Goal: Information Seeking & Learning: Learn about a topic

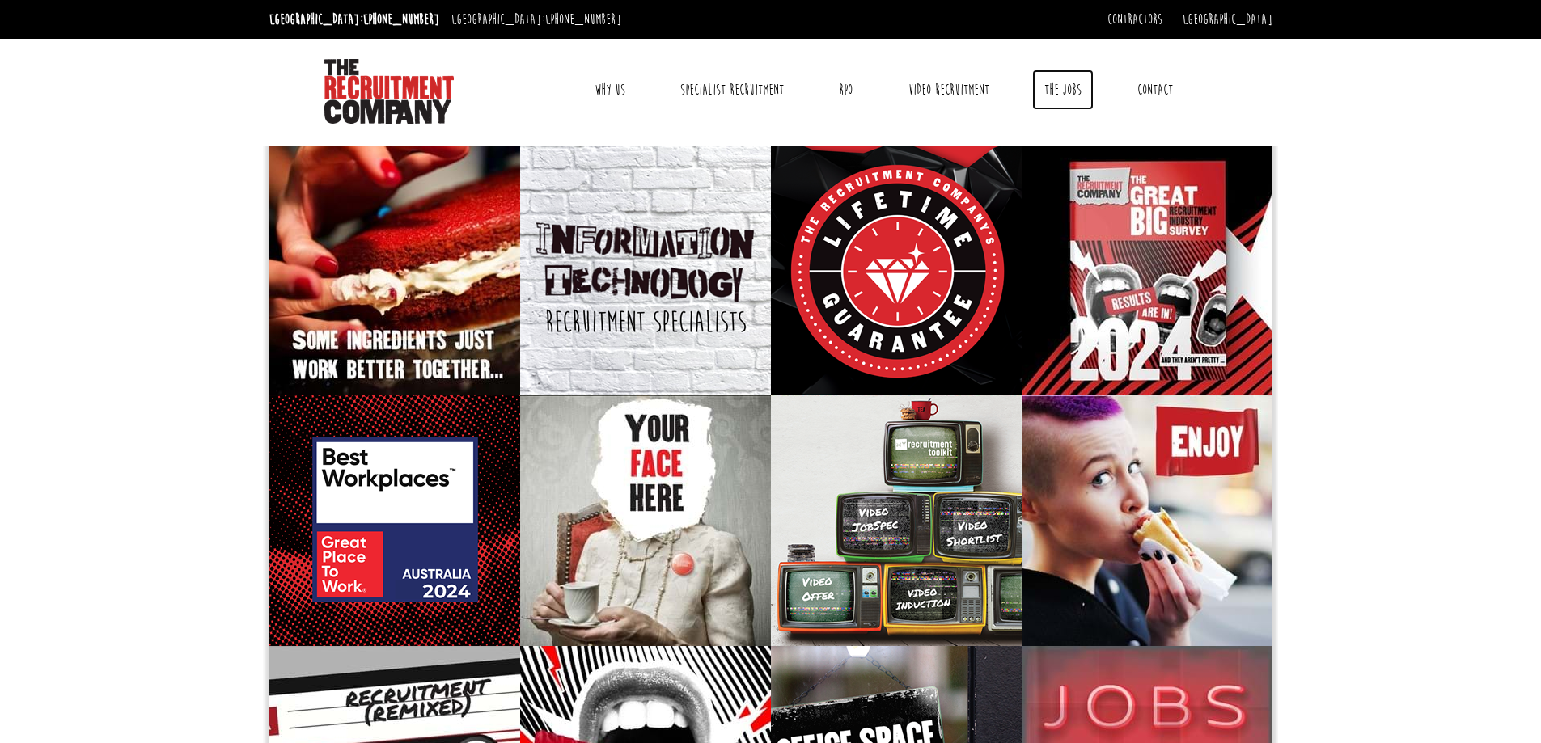
click at [1051, 87] on link "The Jobs" at bounding box center [1062, 90] width 61 height 40
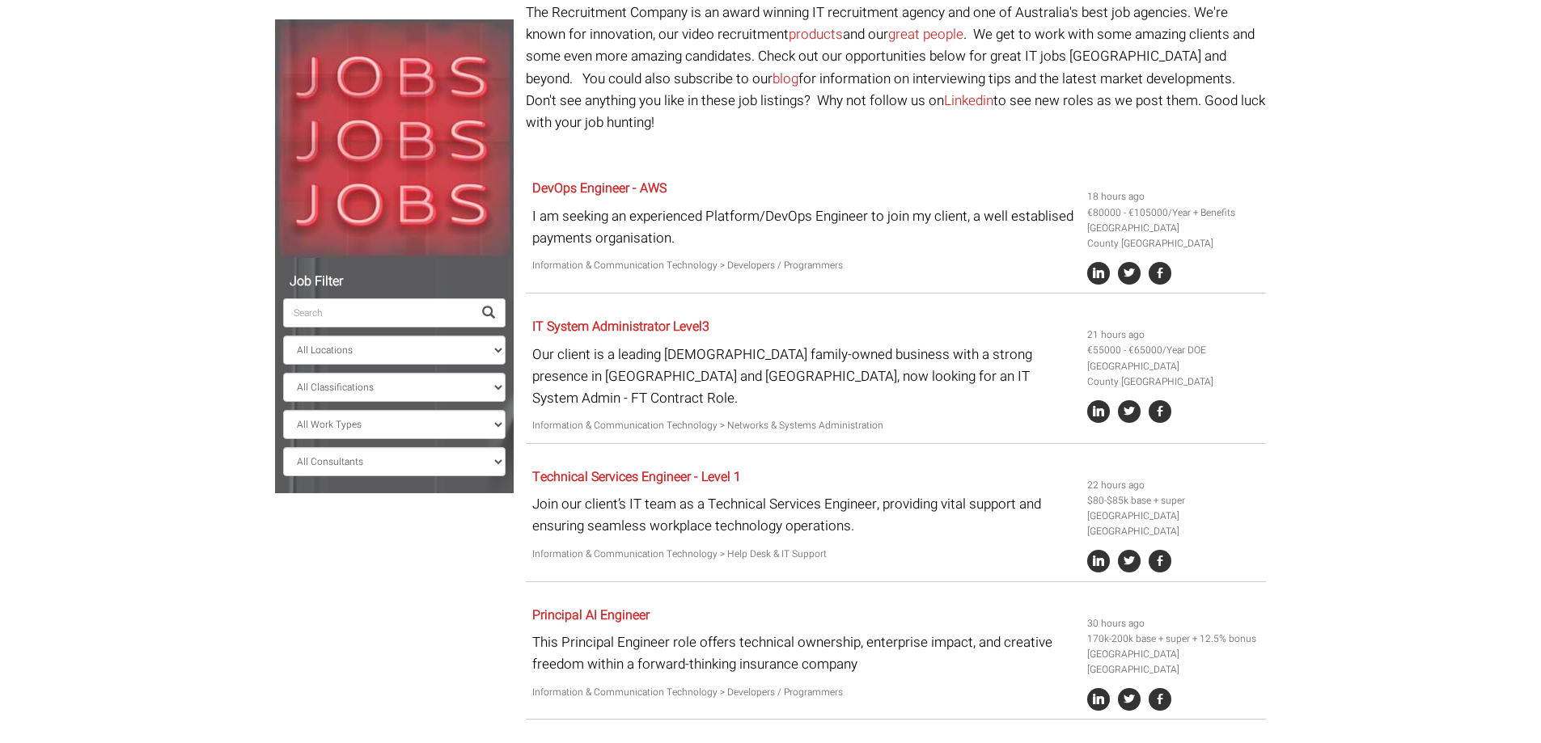
scroll to position [162, 0]
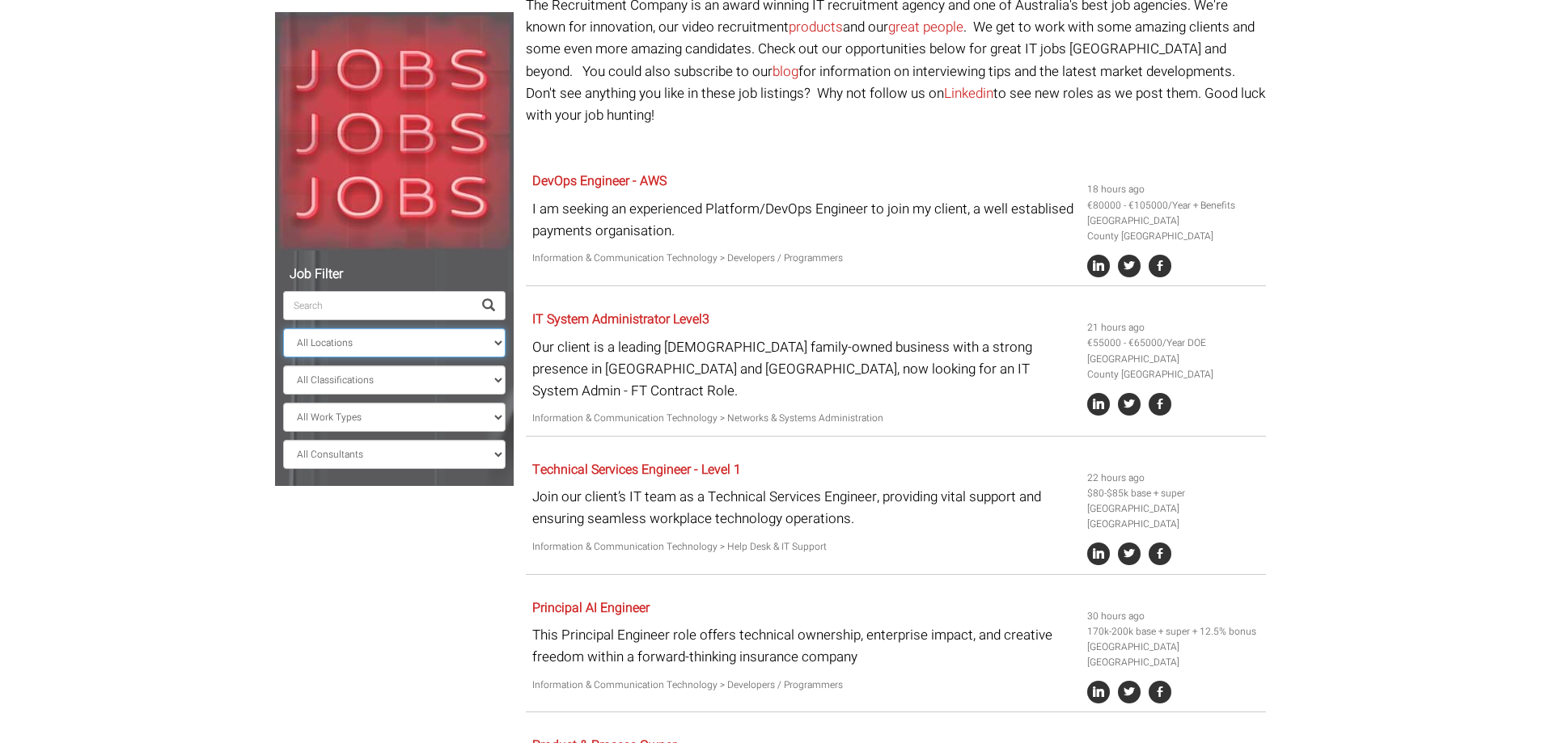
click at [360, 349] on select "All Locations [GEOGRAPHIC_DATA] [GEOGRAPHIC_DATA] [GEOGRAPHIC_DATA] [GEOGRAPHIC…" at bounding box center [394, 342] width 222 height 29
select select "[GEOGRAPHIC_DATA]"
click at [283, 328] on select "All Locations [GEOGRAPHIC_DATA] [GEOGRAPHIC_DATA] [GEOGRAPHIC_DATA] [GEOGRAPHIC…" at bounding box center [394, 342] width 222 height 29
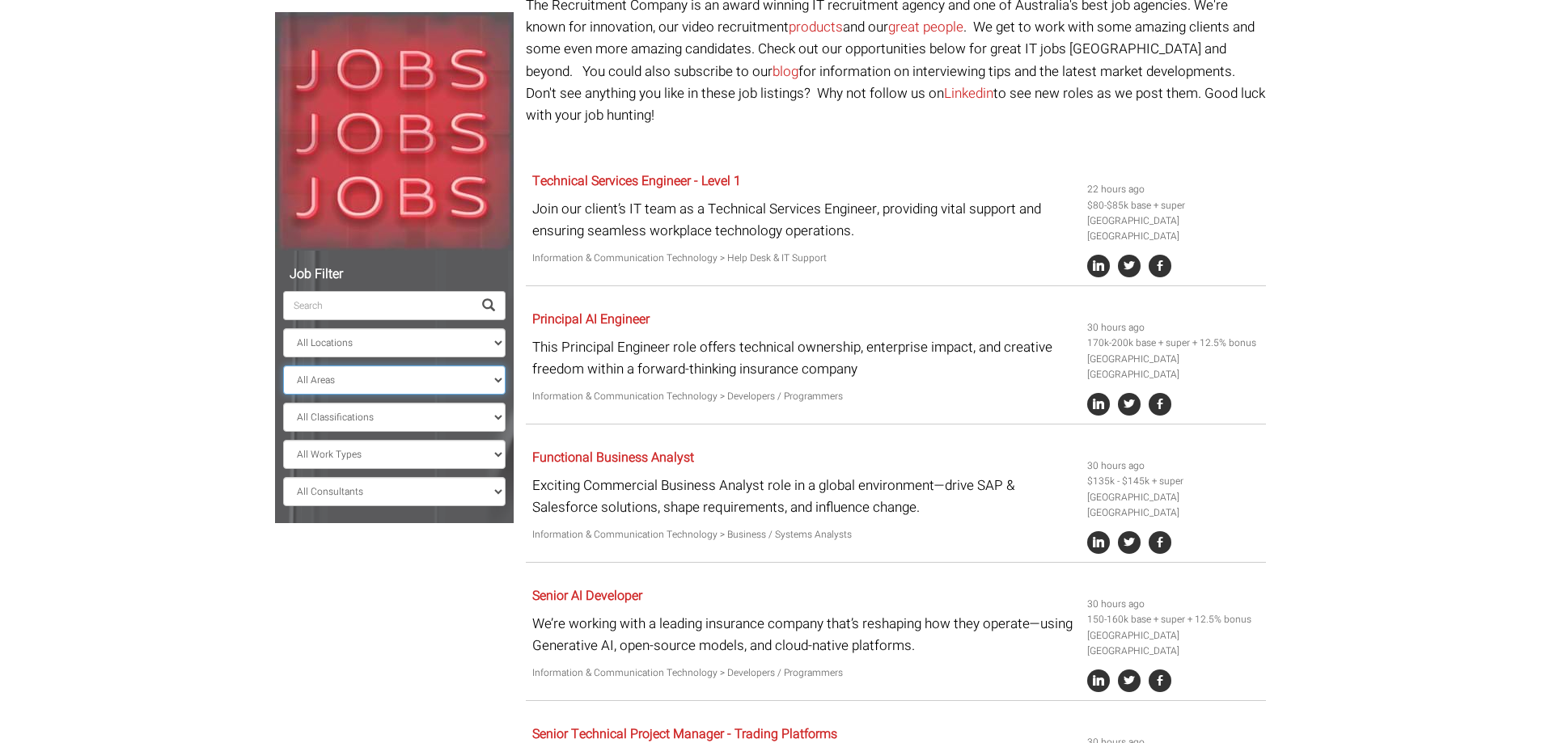
click at [366, 380] on select "All Areas [GEOGRAPHIC_DATA]" at bounding box center [394, 380] width 222 height 29
select select "[GEOGRAPHIC_DATA]"
click at [283, 366] on select "All Areas [GEOGRAPHIC_DATA]" at bounding box center [394, 380] width 222 height 29
click at [388, 415] on select "All Classifications Banking & Financial Services Information & Communication Te…" at bounding box center [394, 417] width 222 height 29
select select "Insurance & Superannuation"
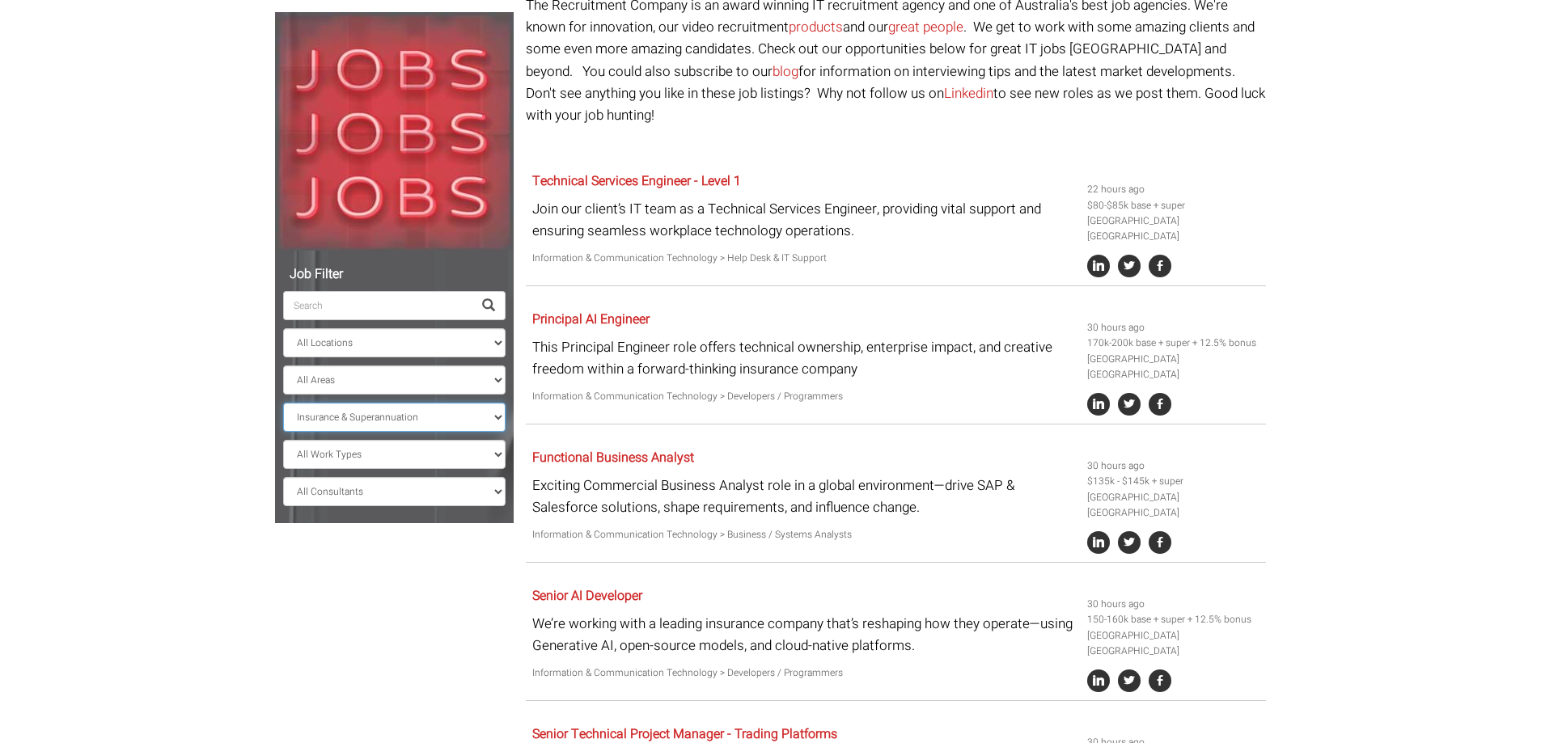
click at [283, 403] on select "All Classifications Banking & Financial Services Information & Communication Te…" at bounding box center [394, 417] width 222 height 29
select select "? string:[GEOGRAPHIC_DATA] ?"
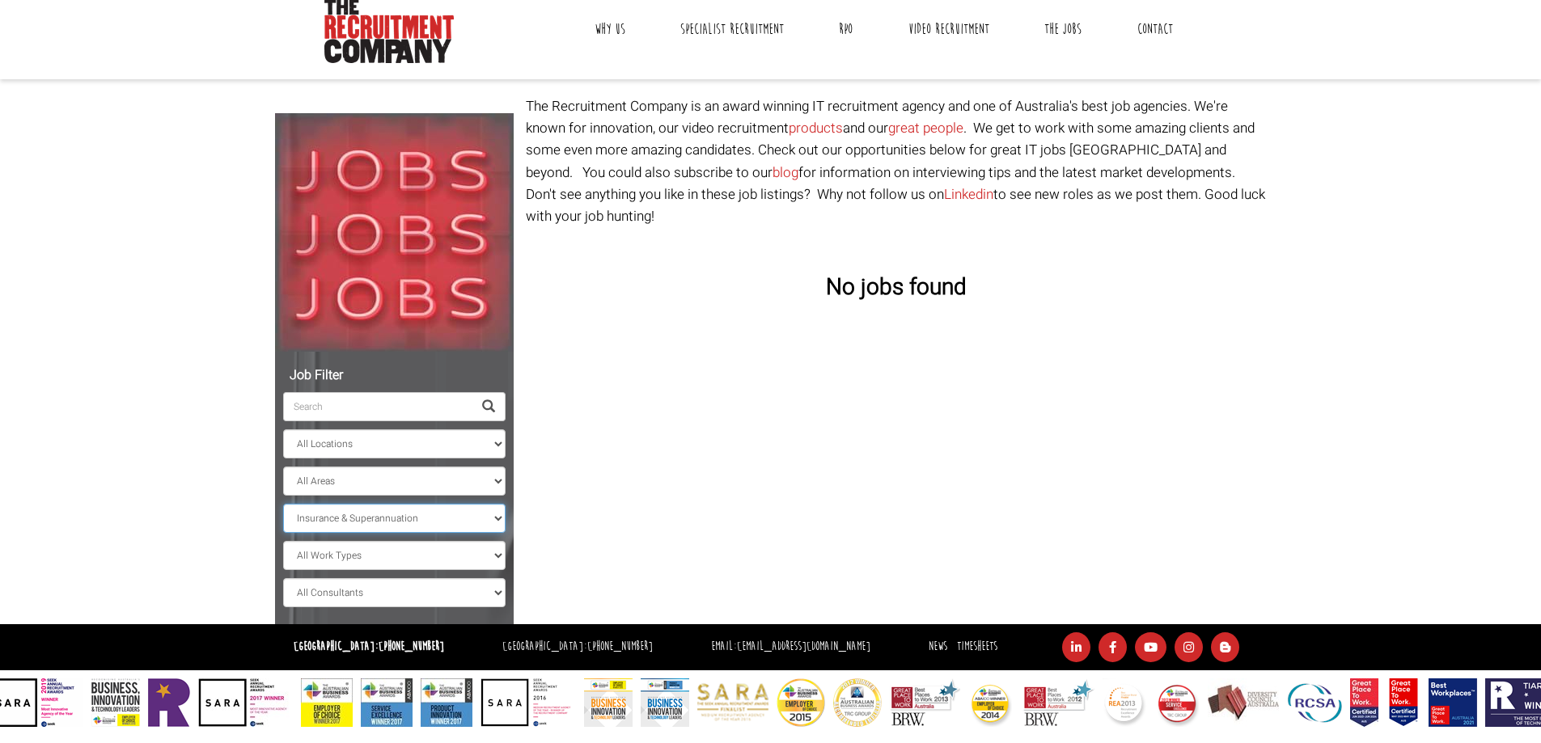
scroll to position [61, 0]
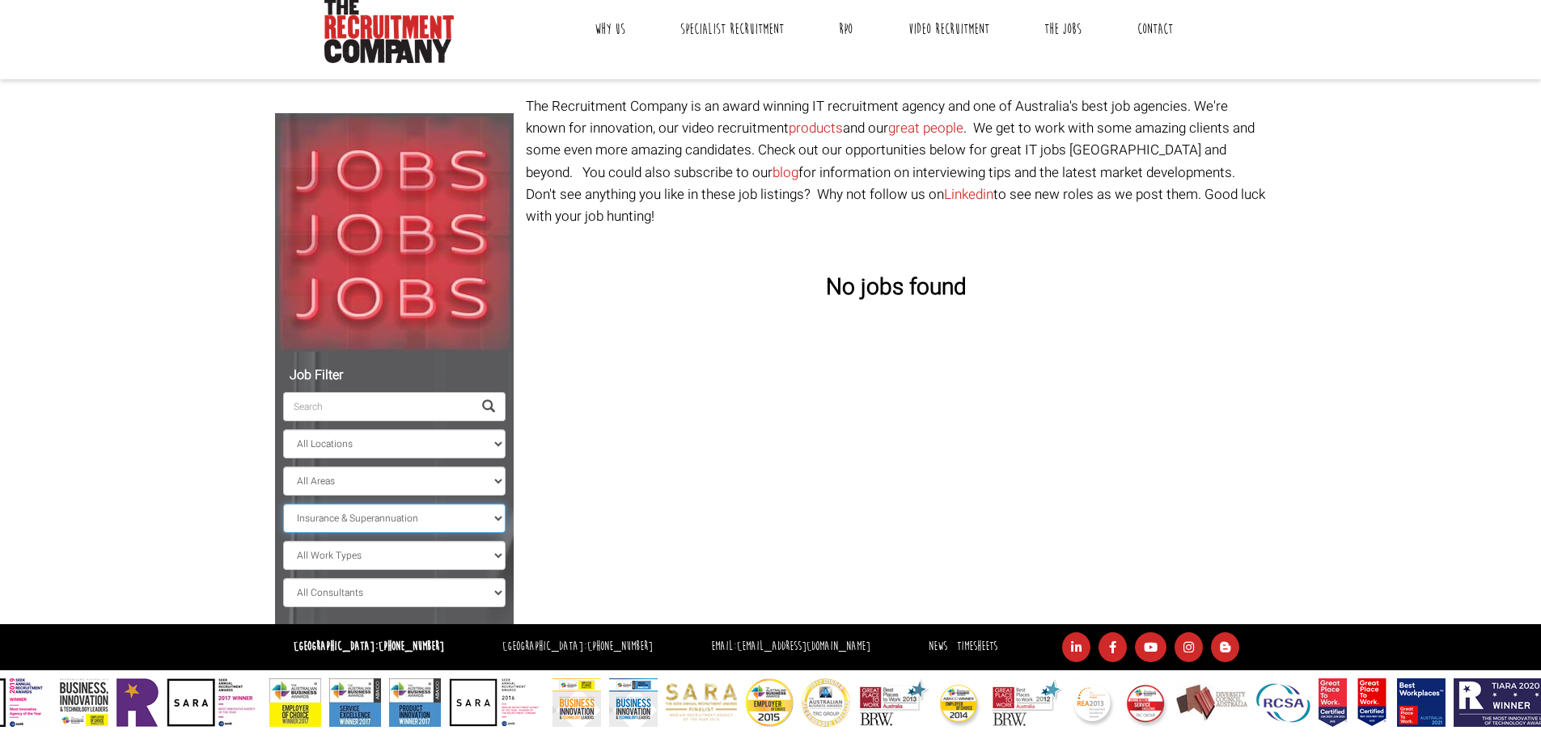
click at [337, 512] on select "All Classifications Banking & Financial Services Information & Communication Te…" at bounding box center [394, 518] width 222 height 29
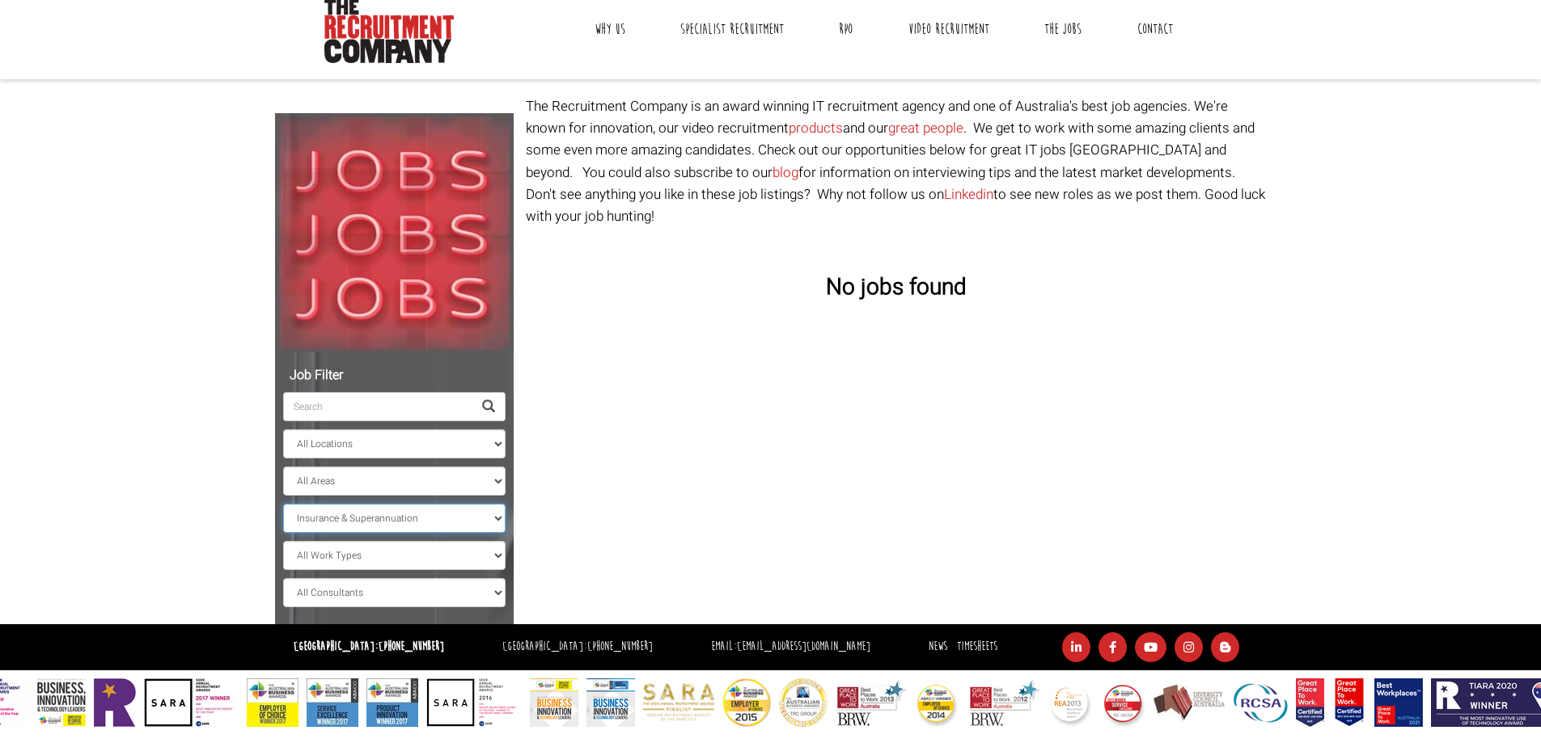
click at [283, 504] on select "All Classifications Banking & Financial Services Information & Communication Te…" at bounding box center [394, 518] width 222 height 29
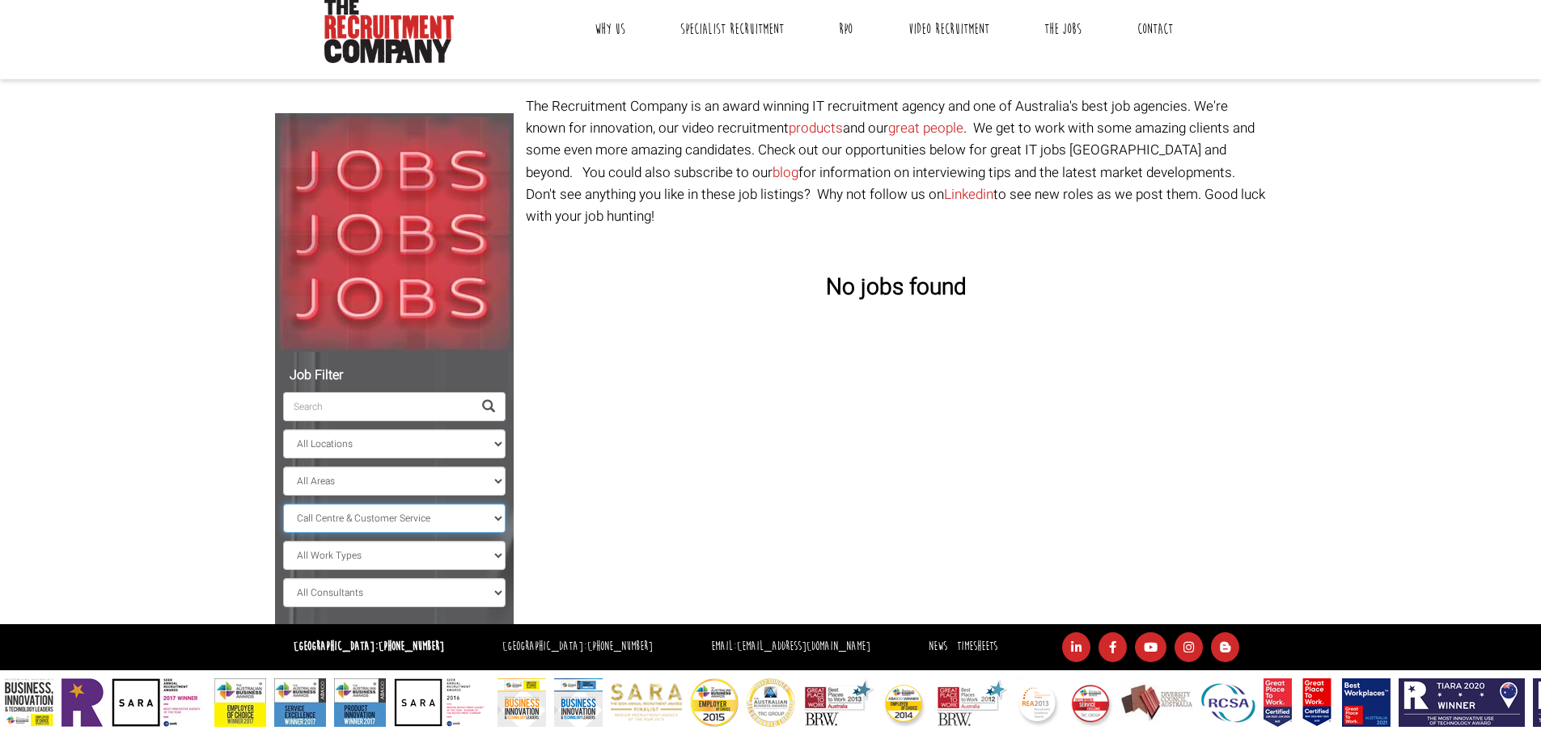
click at [392, 523] on select "All Classifications Banking & Financial Services Information & Communication Te…" at bounding box center [394, 518] width 222 height 29
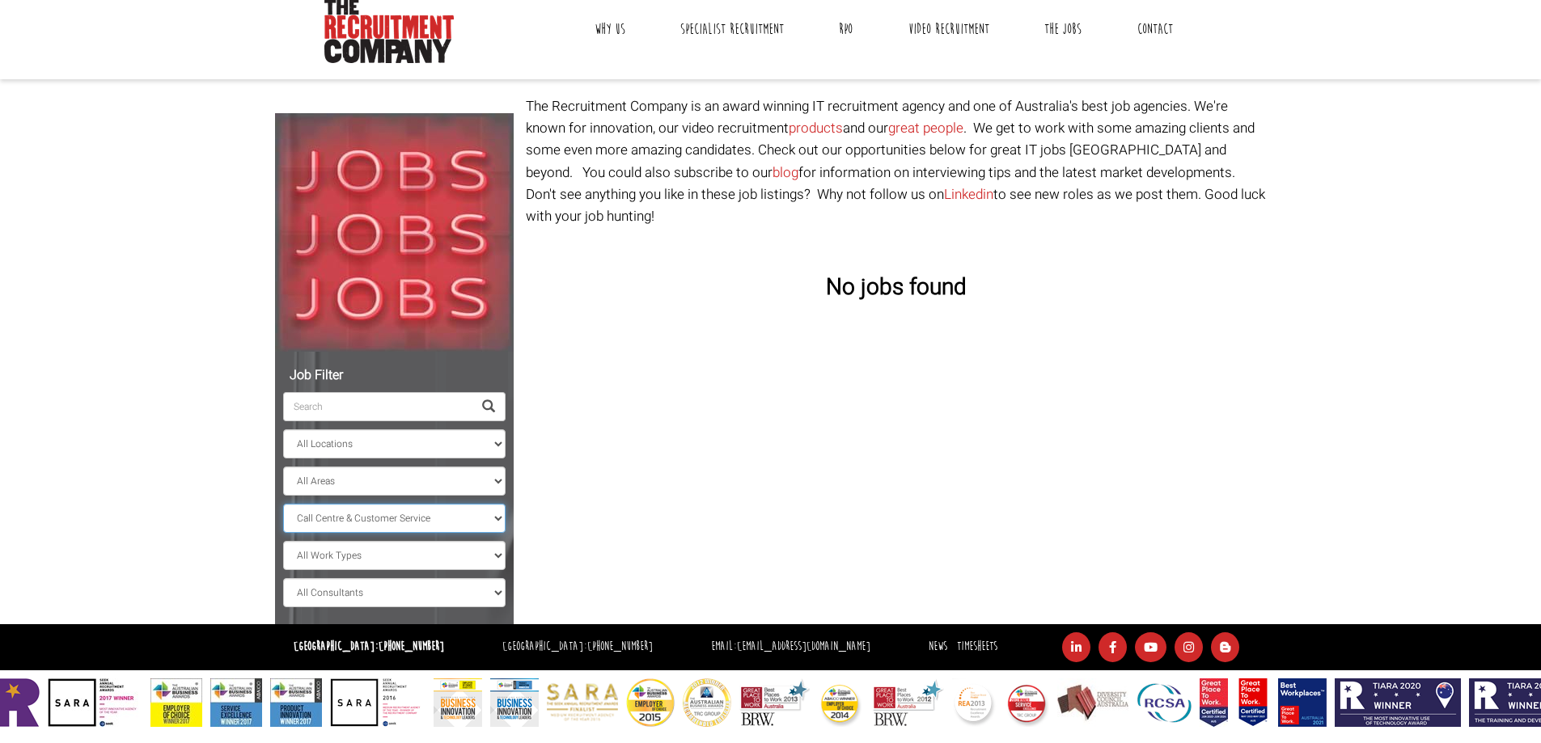
select select "Administration & Office Support"
click at [283, 504] on select "All Classifications Banking & Financial Services Information & Communication Te…" at bounding box center [394, 518] width 222 height 29
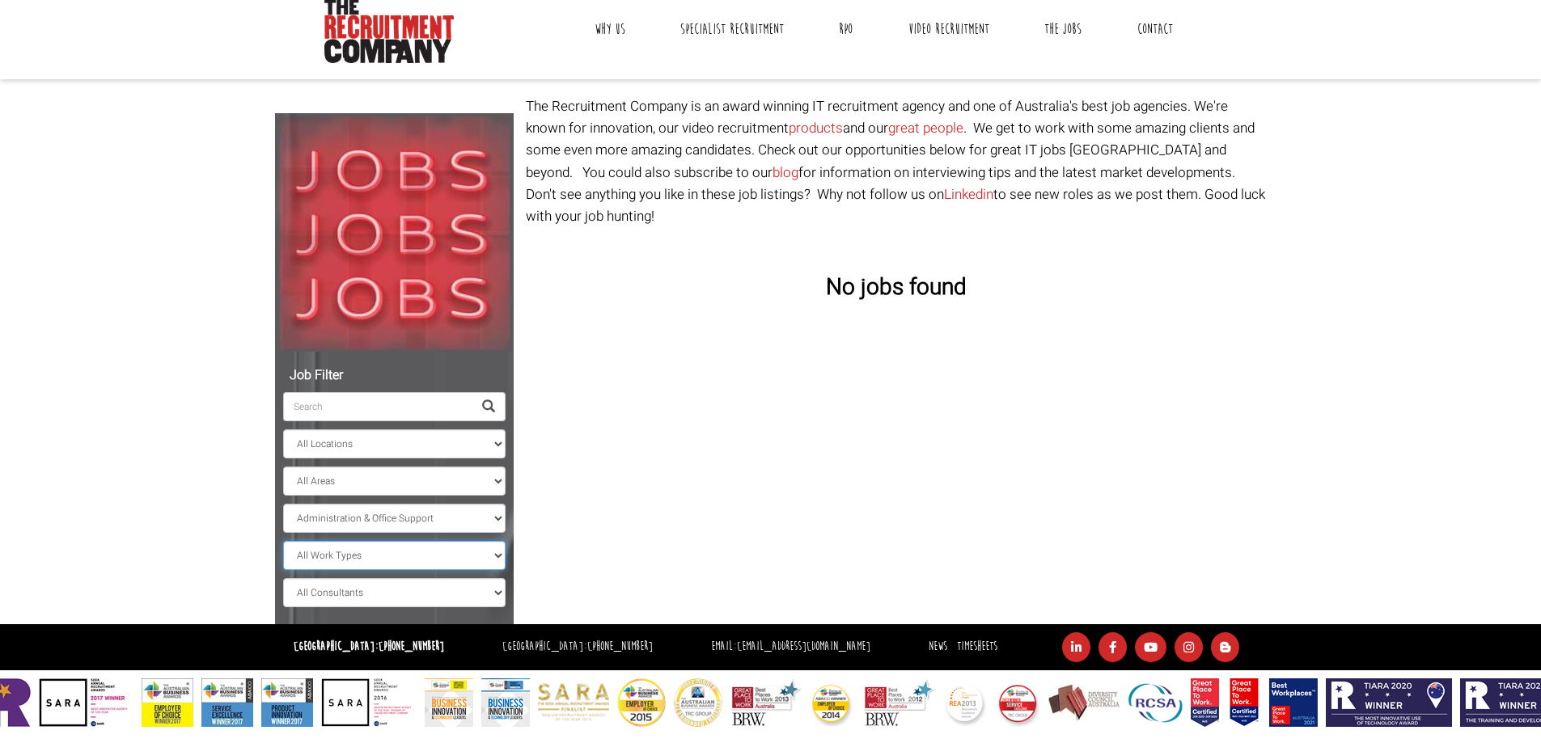
click at [452, 548] on select "All Work Types Full Time Part Time Casual Contract / Temp" at bounding box center [394, 555] width 222 height 29
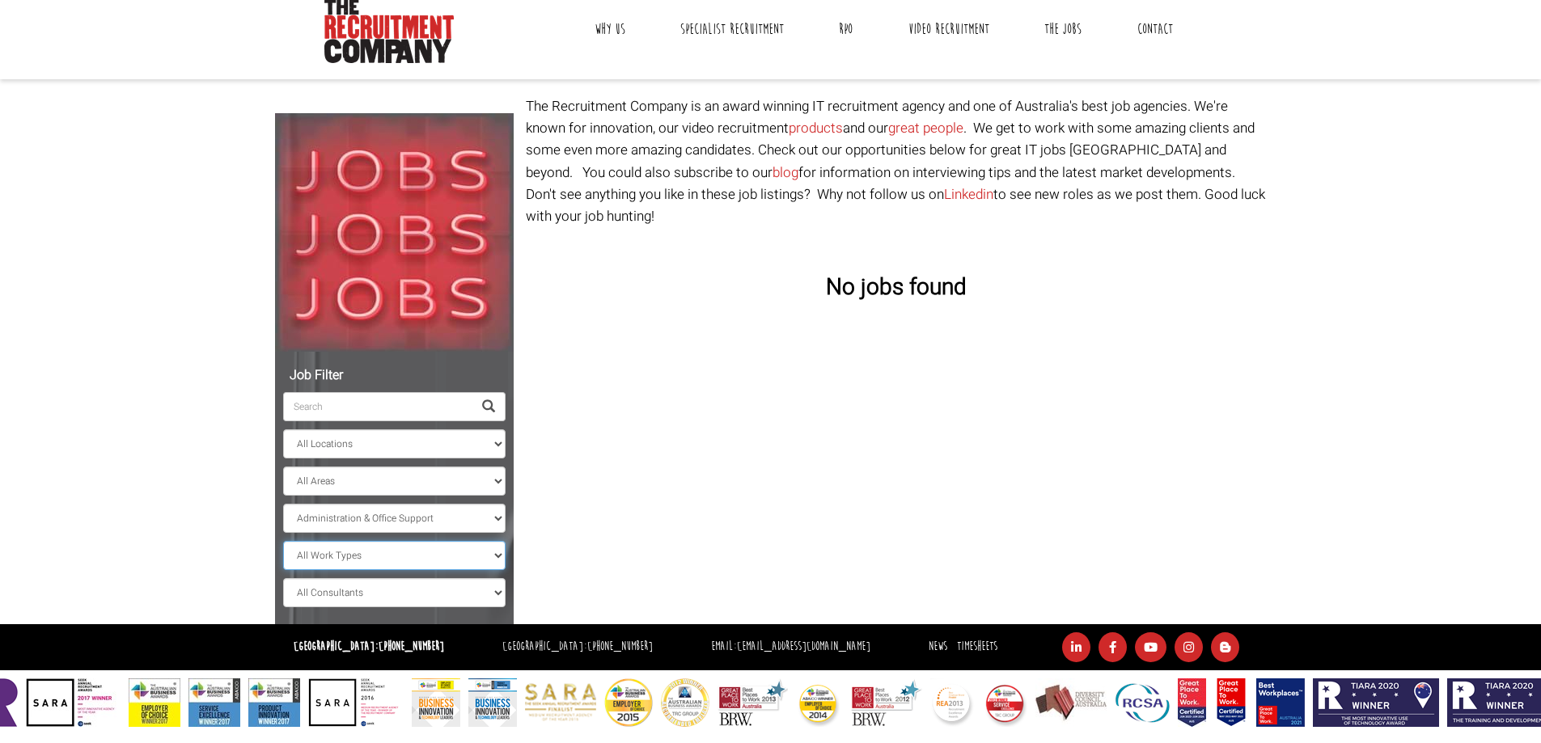
select select "Contract / Temp"
click at [283, 541] on select "All Work Types Full Time Part Time Casual Contract / Temp" at bounding box center [394, 555] width 222 height 29
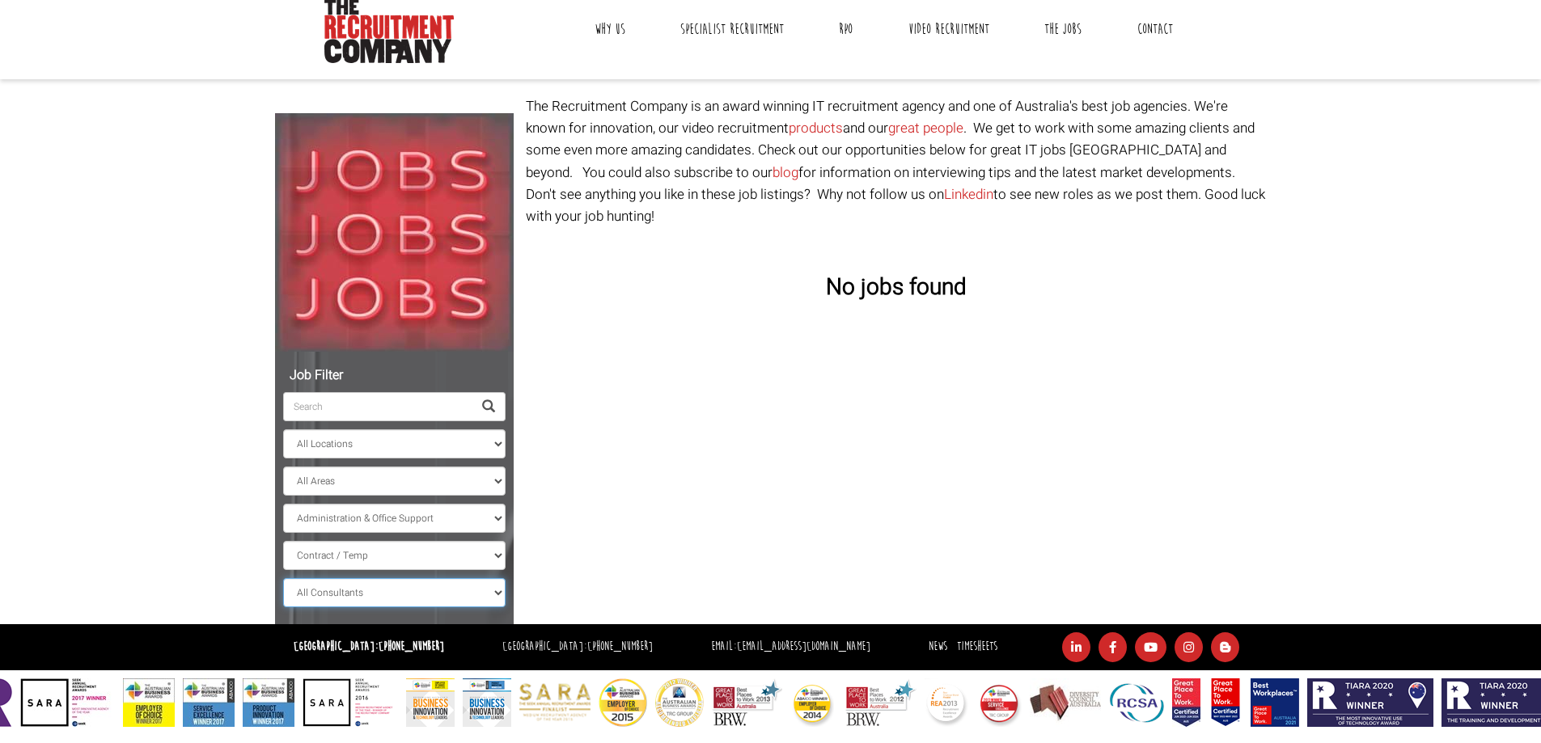
click at [346, 603] on select "All Consultants [PERSON_NAME] - Infrastructure, Cloud & DevOps, Contract [PERSO…" at bounding box center [394, 592] width 222 height 29
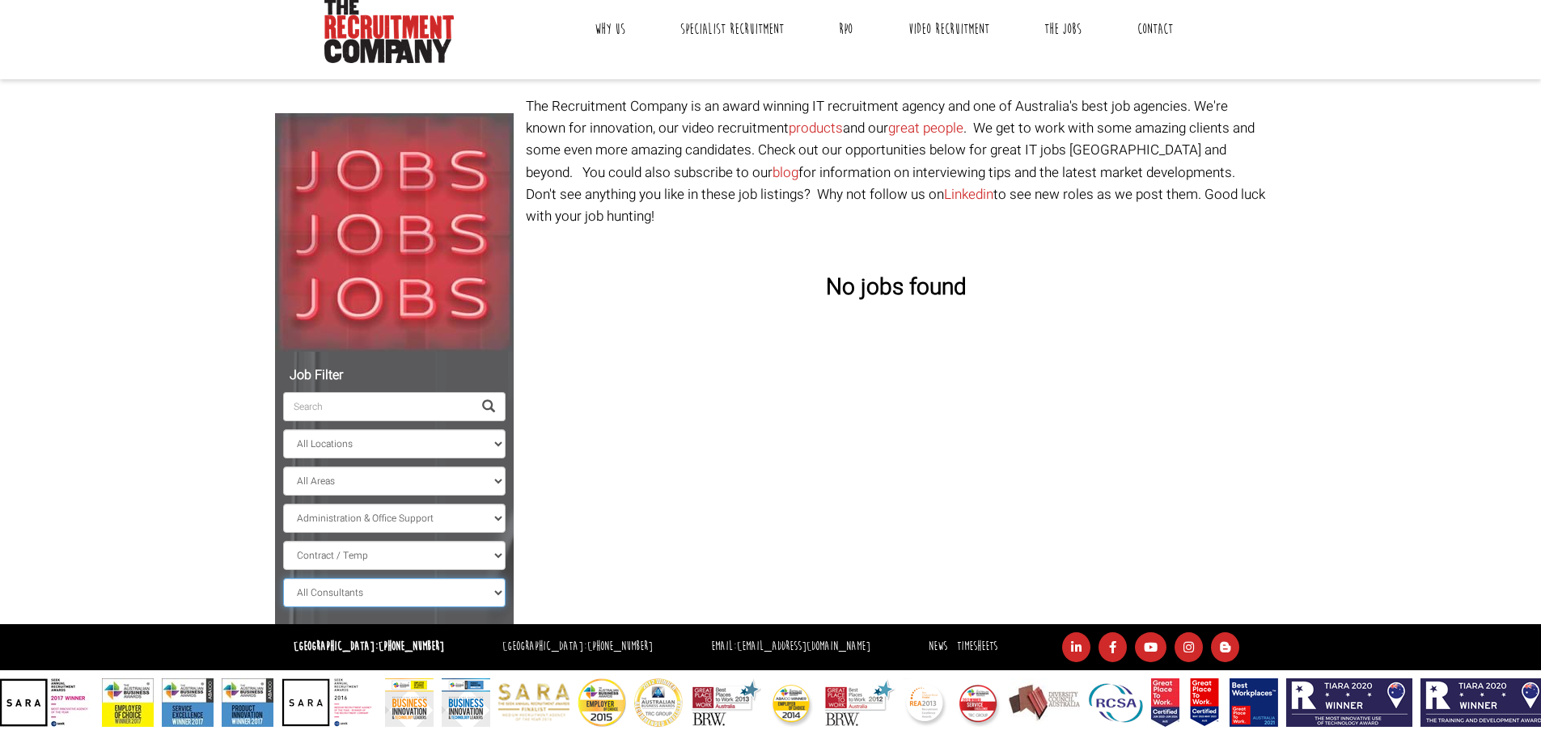
click at [347, 603] on select "All Consultants [PERSON_NAME] - Infrastructure, Cloud & DevOps, Contract [PERSO…" at bounding box center [394, 592] width 222 height 29
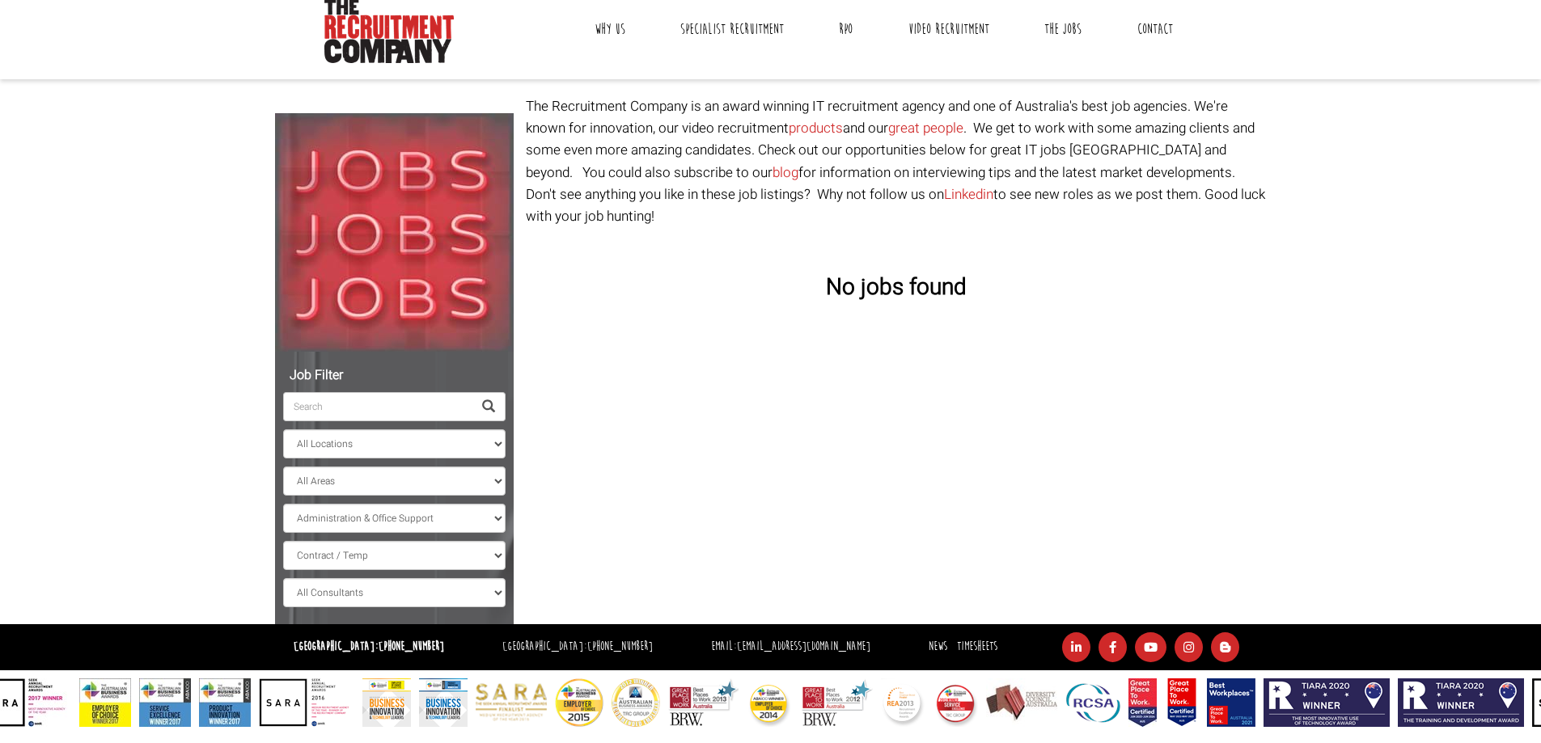
click at [667, 502] on div "Job Filter All Locations [GEOGRAPHIC_DATA] [GEOGRAPHIC_DATA] [GEOGRAPHIC_DATA] …" at bounding box center [770, 359] width 1015 height 529
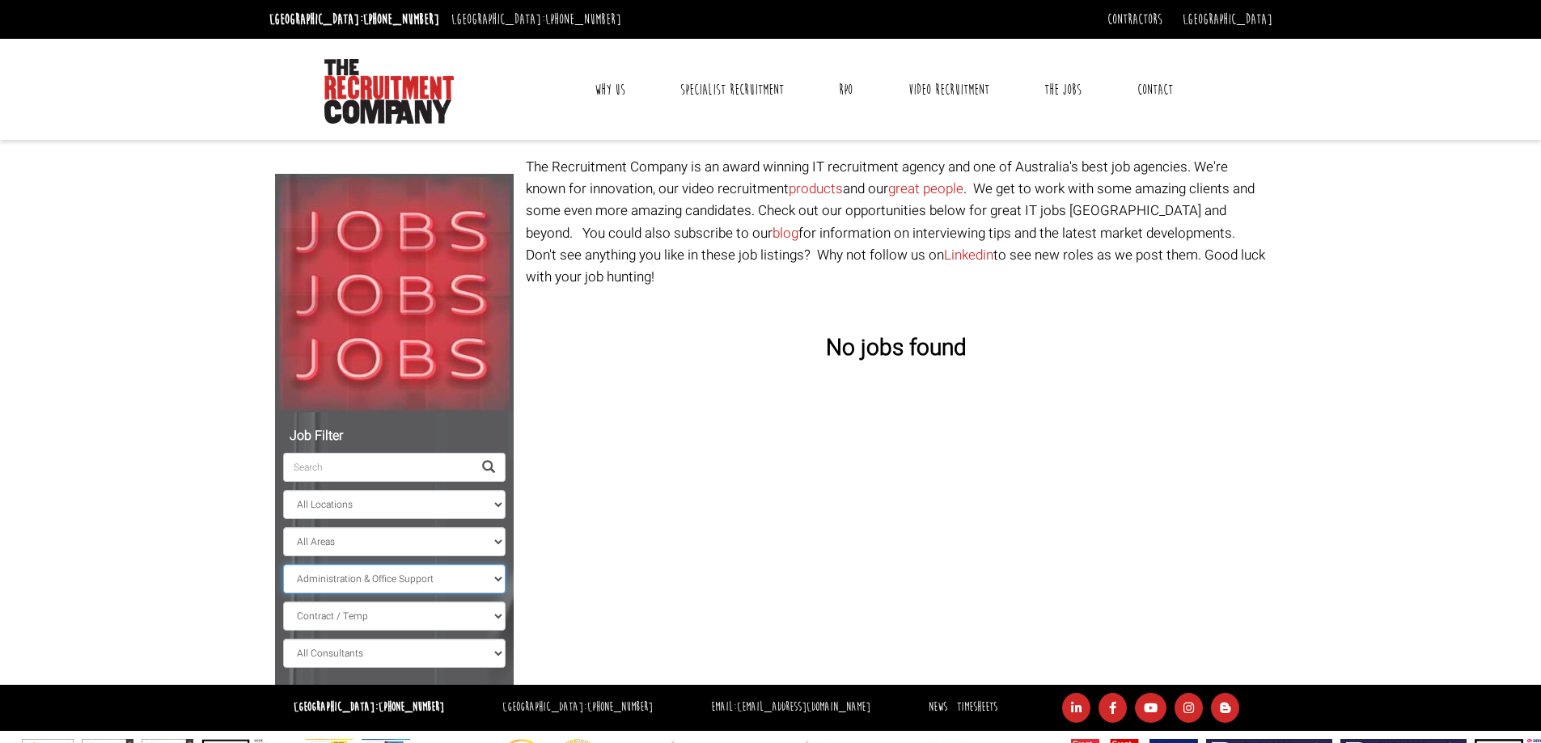
click at [341, 578] on select "All Classifications Banking & Financial Services Information & Communication Te…" at bounding box center [394, 579] width 222 height 29
select select
click at [283, 565] on select "All Classifications Banking & Financial Services Information & Communication Te…" at bounding box center [394, 579] width 222 height 29
select select "[GEOGRAPHIC_DATA]"
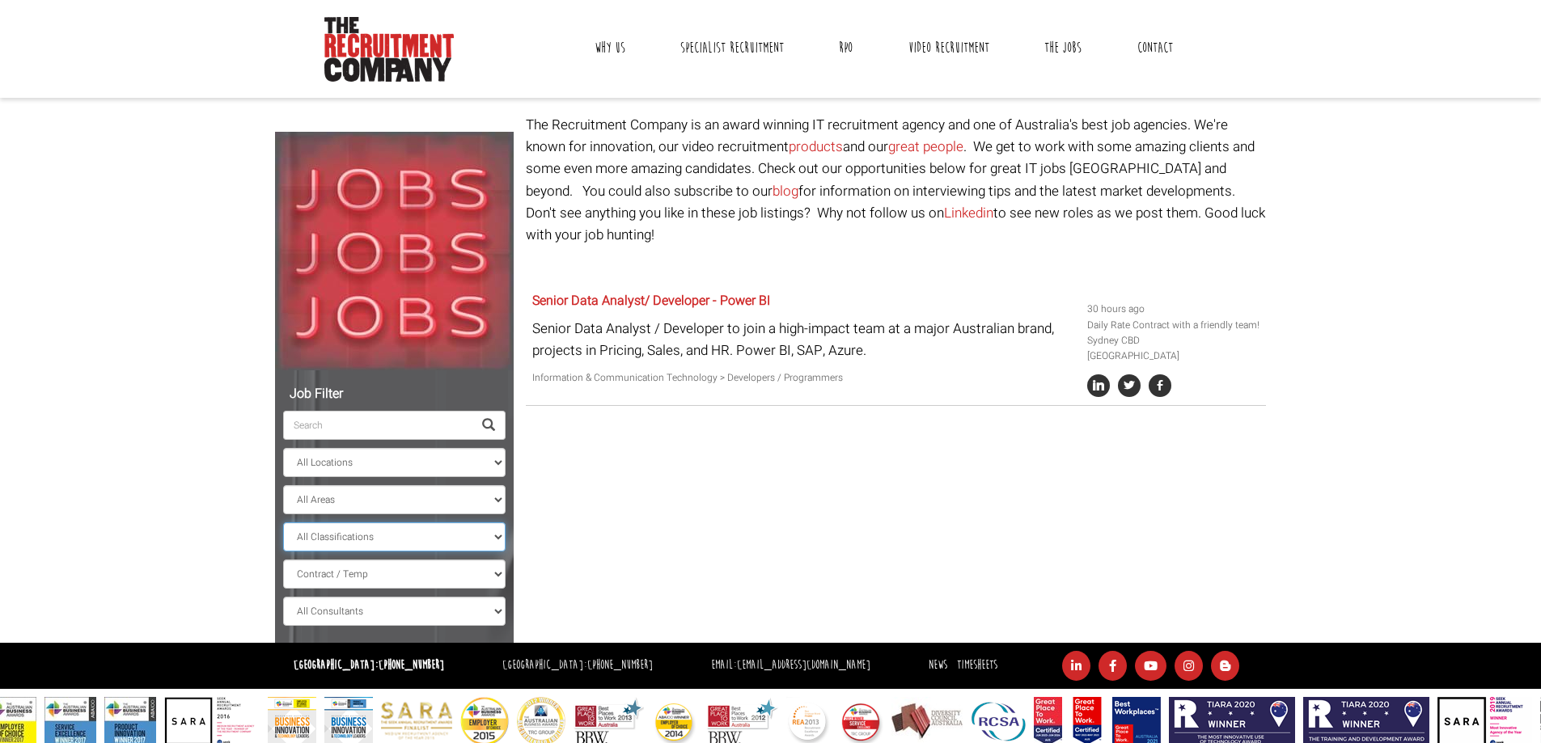
scroll to position [61, 0]
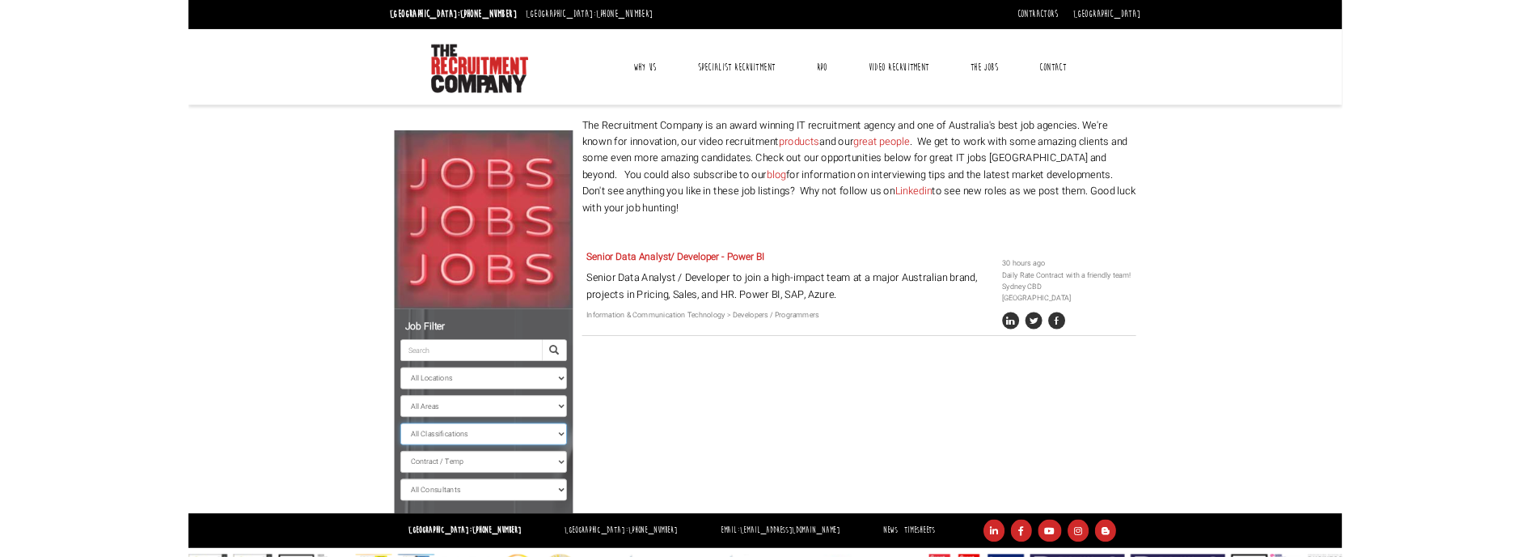
scroll to position [61, 0]
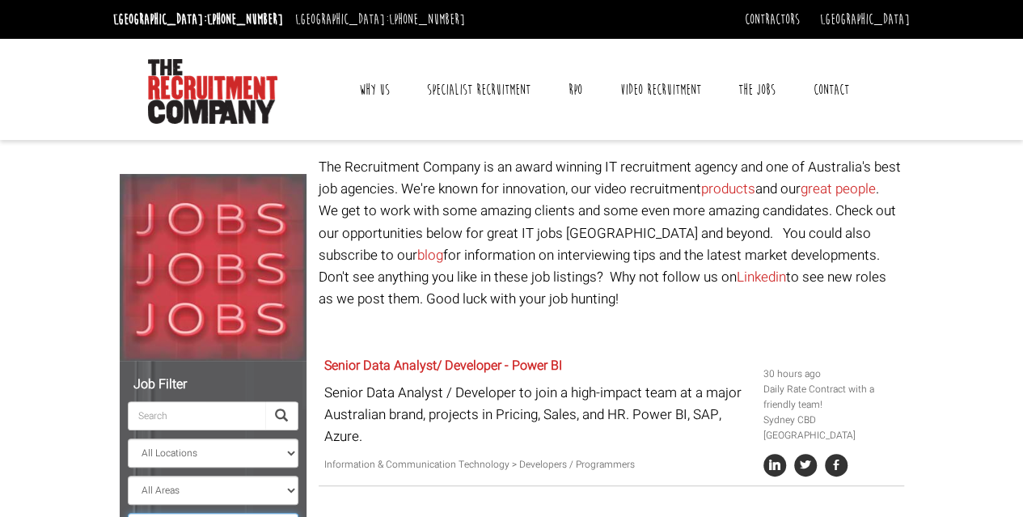
scroll to position [40, 0]
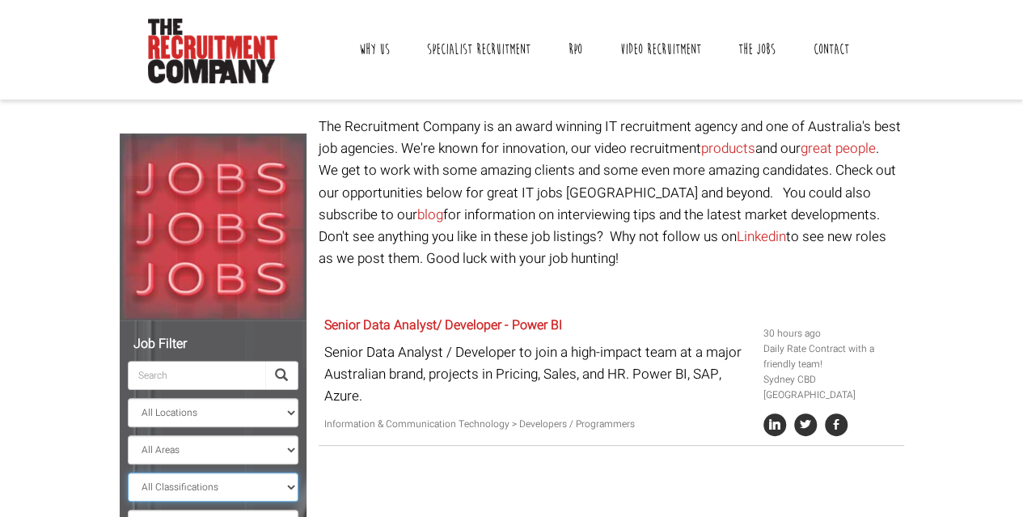
scroll to position [108, 0]
